Goal: Task Accomplishment & Management: Use online tool/utility

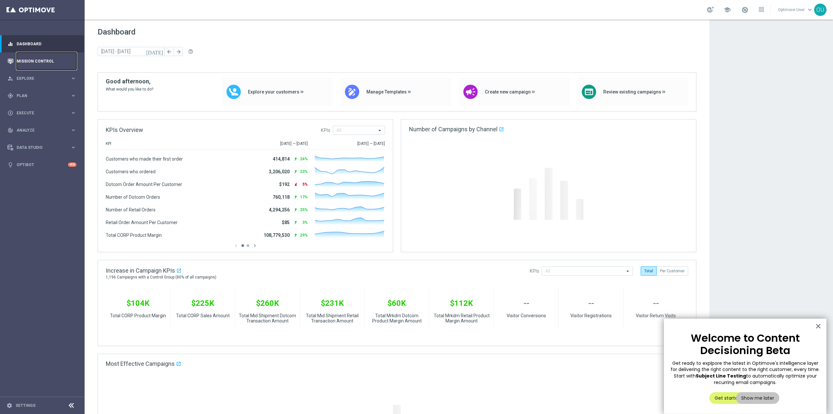
click at [63, 58] on link "Mission Control" at bounding box center [47, 60] width 60 height 17
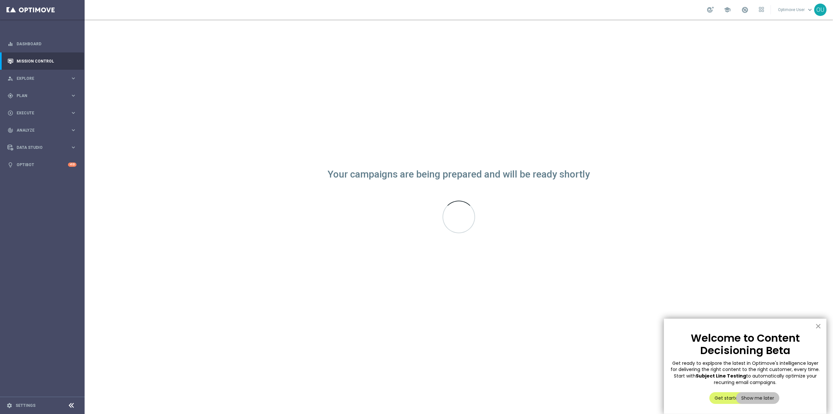
click at [818, 324] on button "×" at bounding box center [818, 325] width 6 height 10
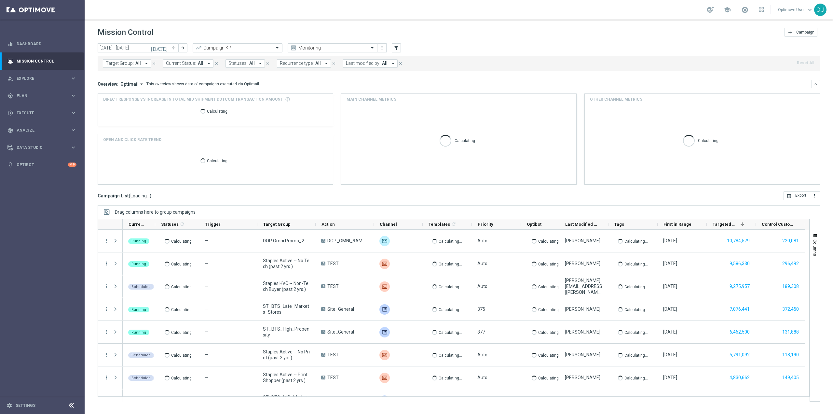
click at [123, 67] on button "Target Group: All arrow_drop_down" at bounding box center [127, 63] width 48 height 8
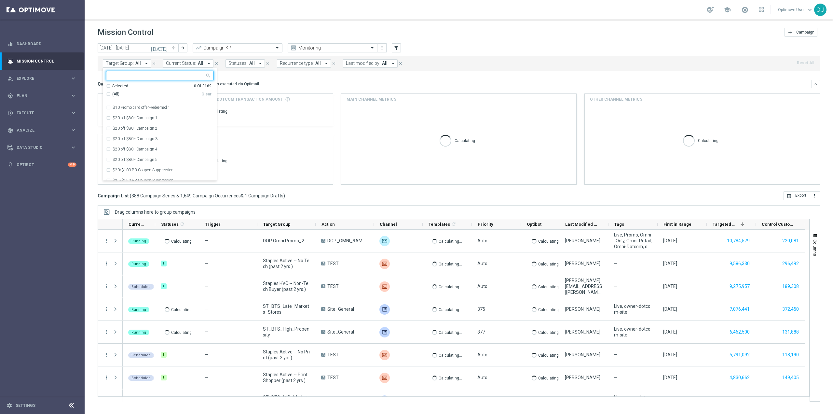
type input "Re-evaluation failed with on or more errors. Check the logs for more details."
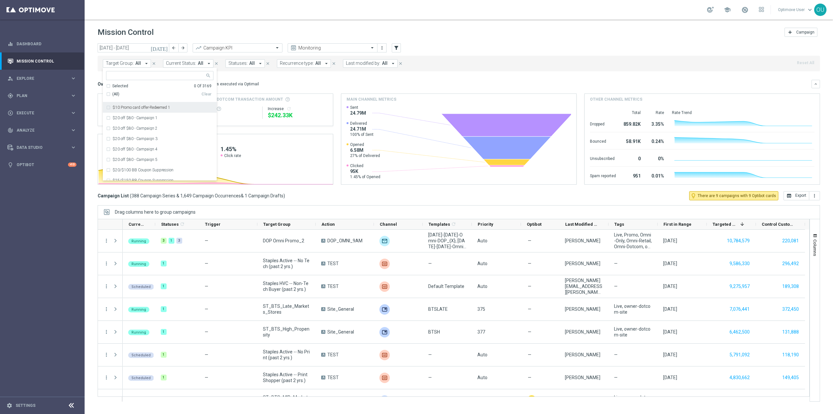
click at [167, 75] on input "text" at bounding box center [157, 76] width 95 height 6
paste input "20250925_PUSH_Android_Breakroom_Nespresso"
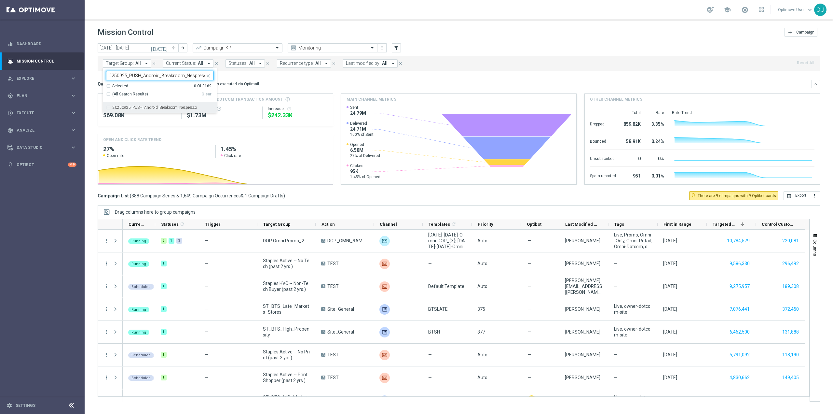
click at [148, 107] on label "20250925_PUSH_Android_Breakroom_Nespresso" at bounding box center [155, 107] width 84 height 4
type input "20250925_PUSH_Android_Breakroom_Nespresso"
click at [287, 77] on mini-dashboard "Overview: Optimail arrow_drop_down This overview shows data of campaigns execut…" at bounding box center [459, 131] width 722 height 120
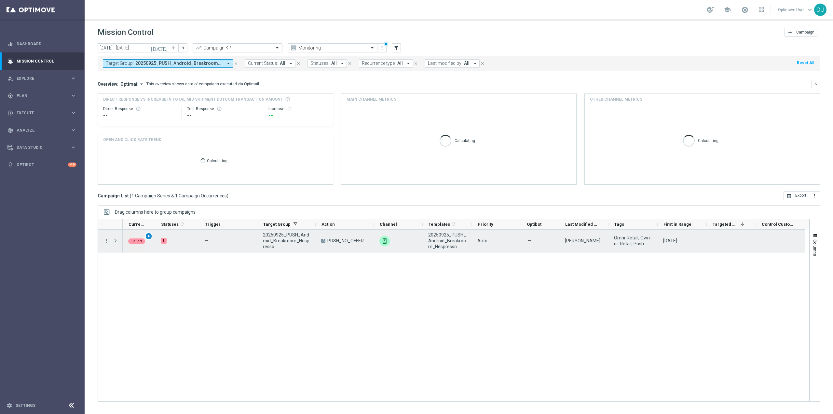
click at [151, 236] on span "play_arrow" at bounding box center [148, 236] width 5 height 5
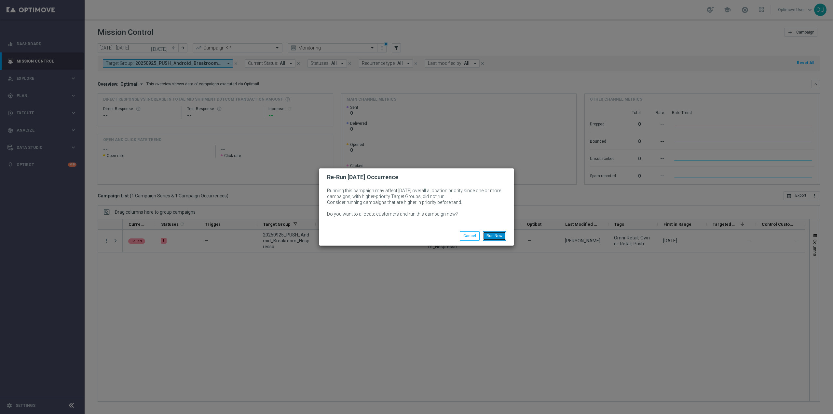
click at [502, 239] on button "Run Now" at bounding box center [494, 235] width 23 height 9
